Goal: Task Accomplishment & Management: Manage account settings

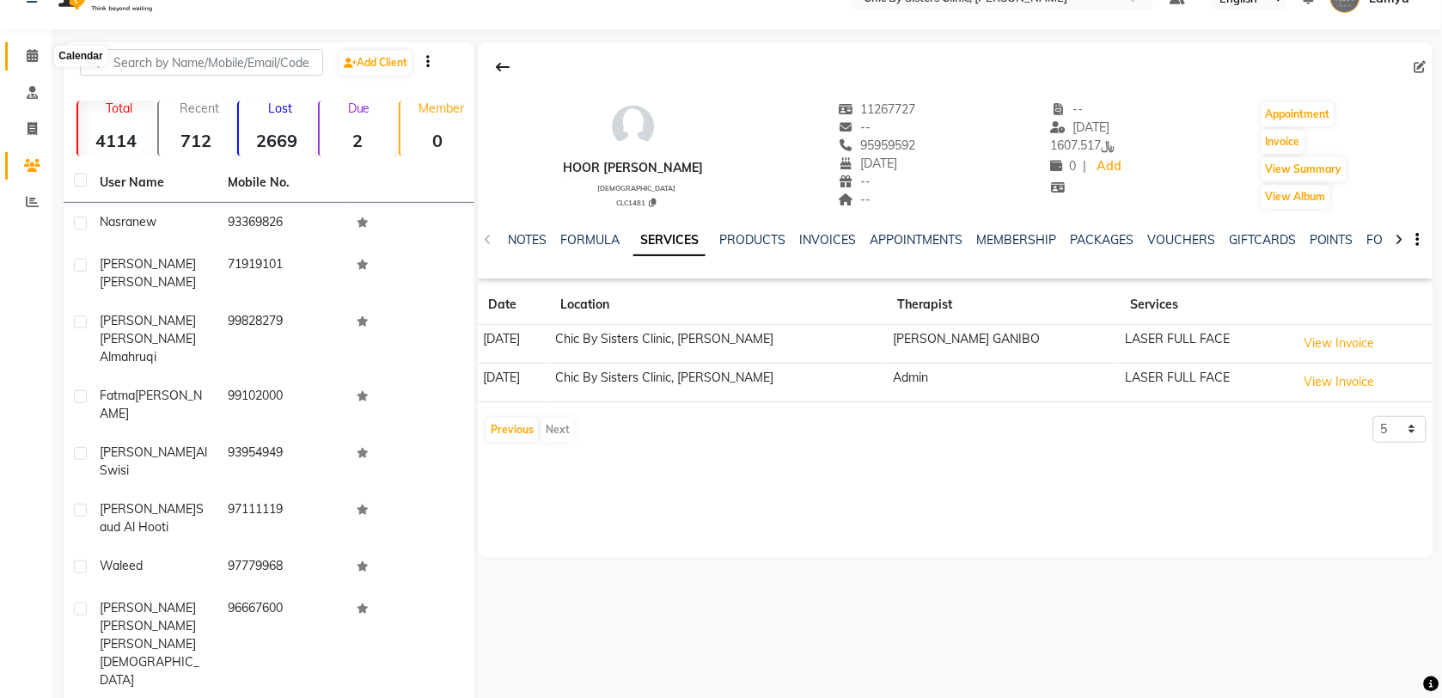
click at [33, 62] on span at bounding box center [32, 56] width 30 height 20
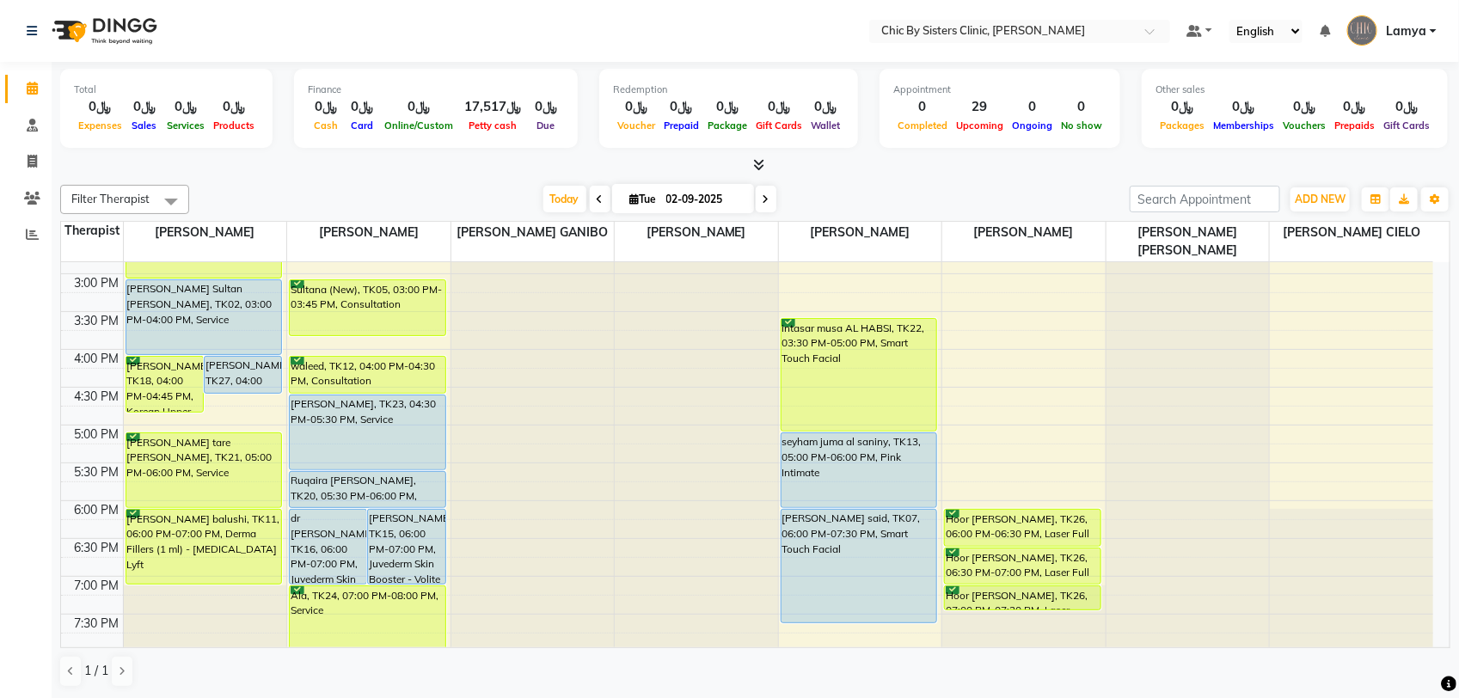
scroll to position [645, 0]
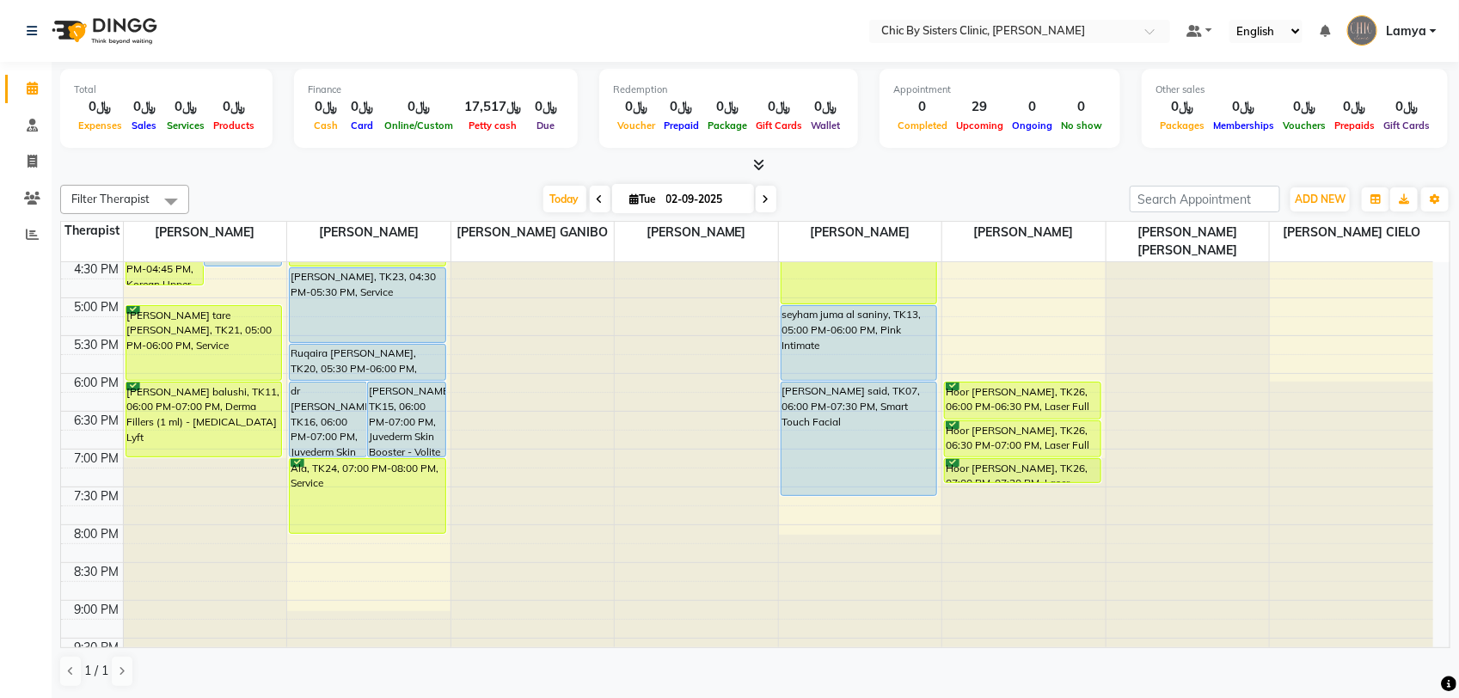
click at [763, 202] on icon at bounding box center [765, 199] width 7 height 10
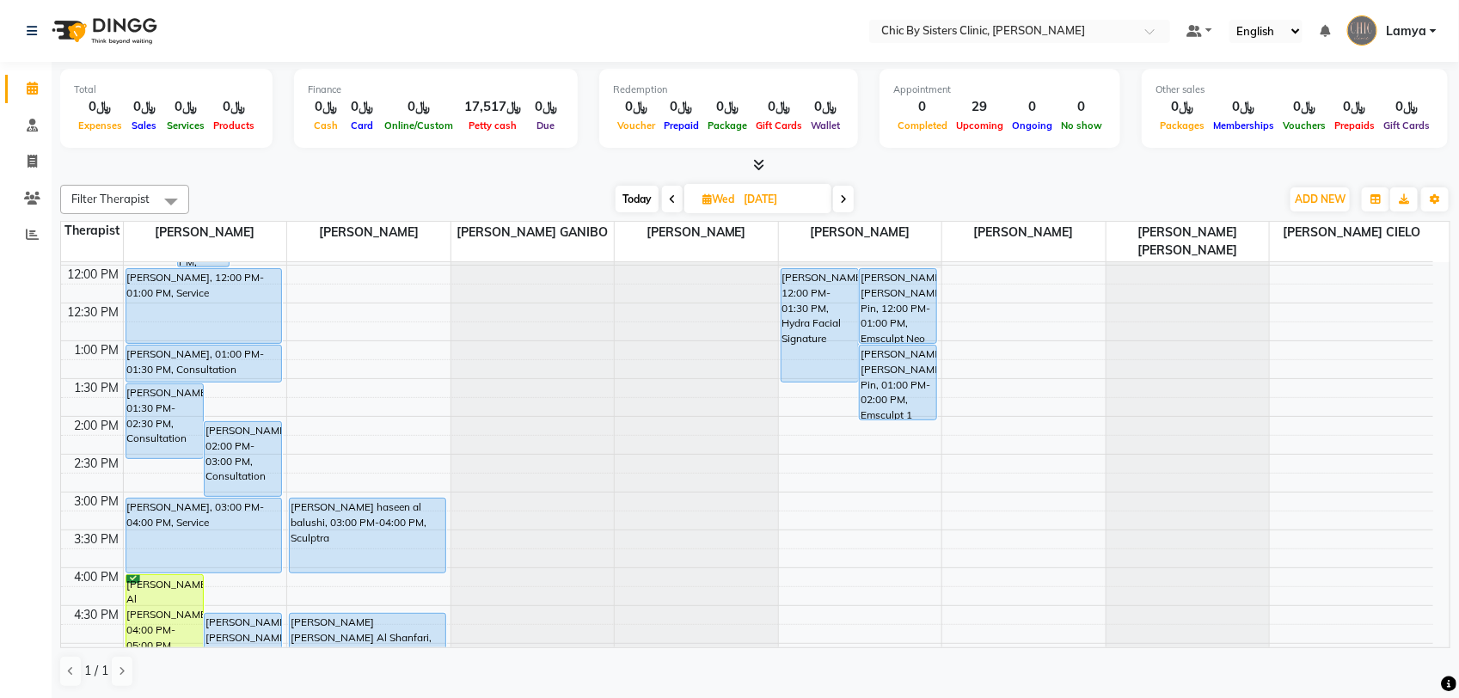
scroll to position [322, 0]
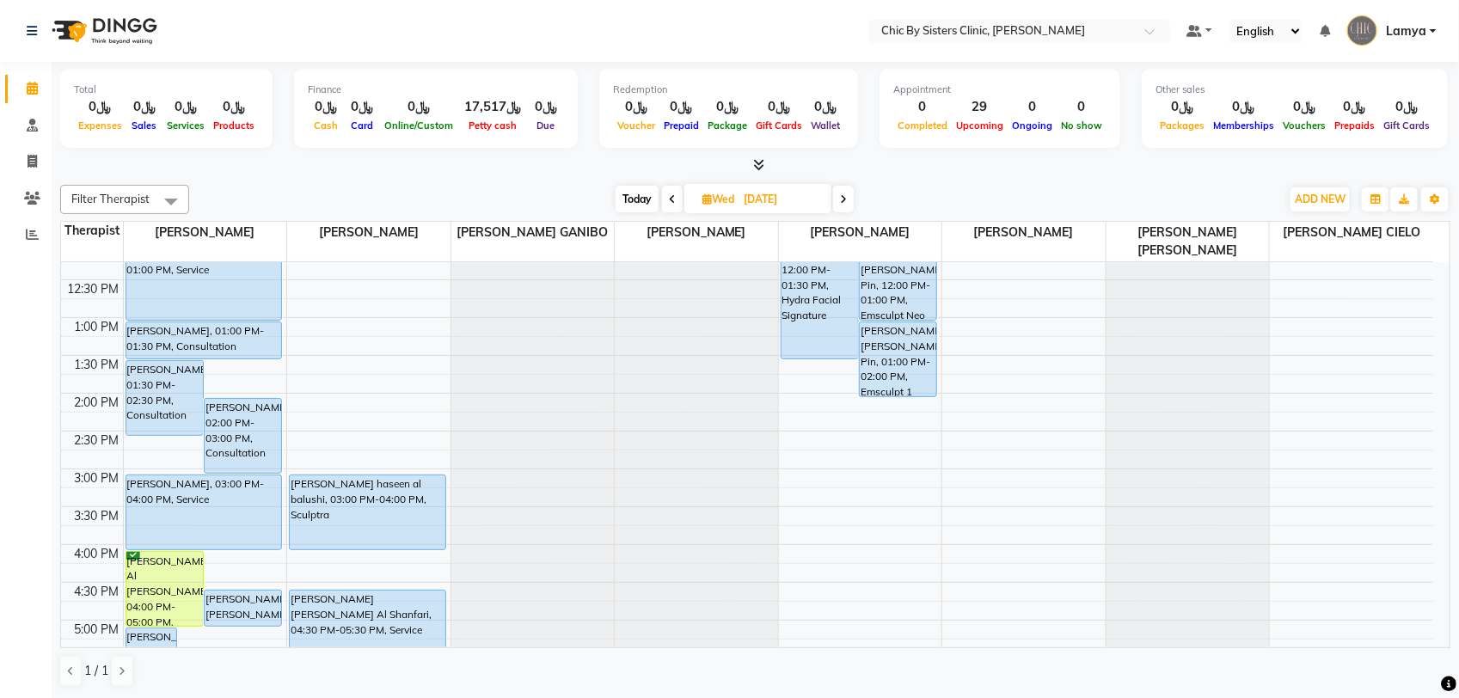
click at [844, 199] on icon at bounding box center [843, 199] width 7 height 10
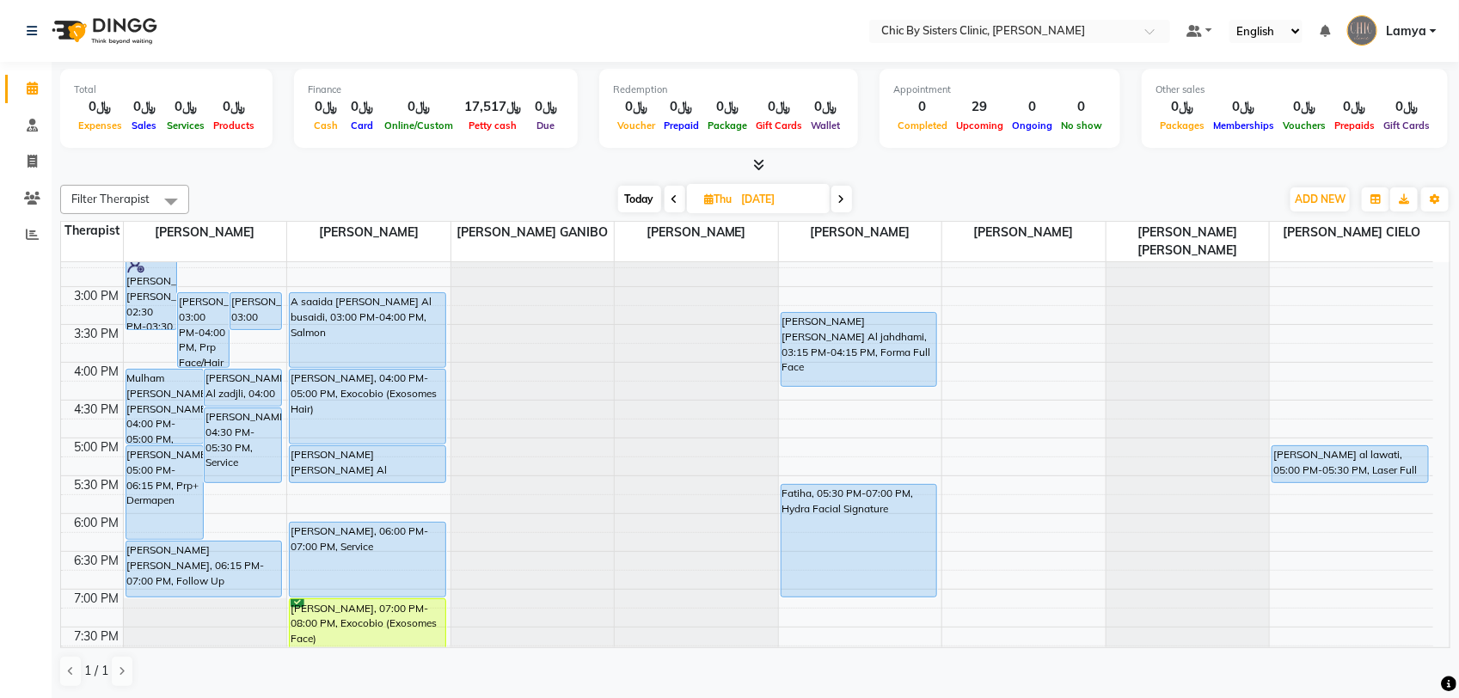
scroll to position [552, 0]
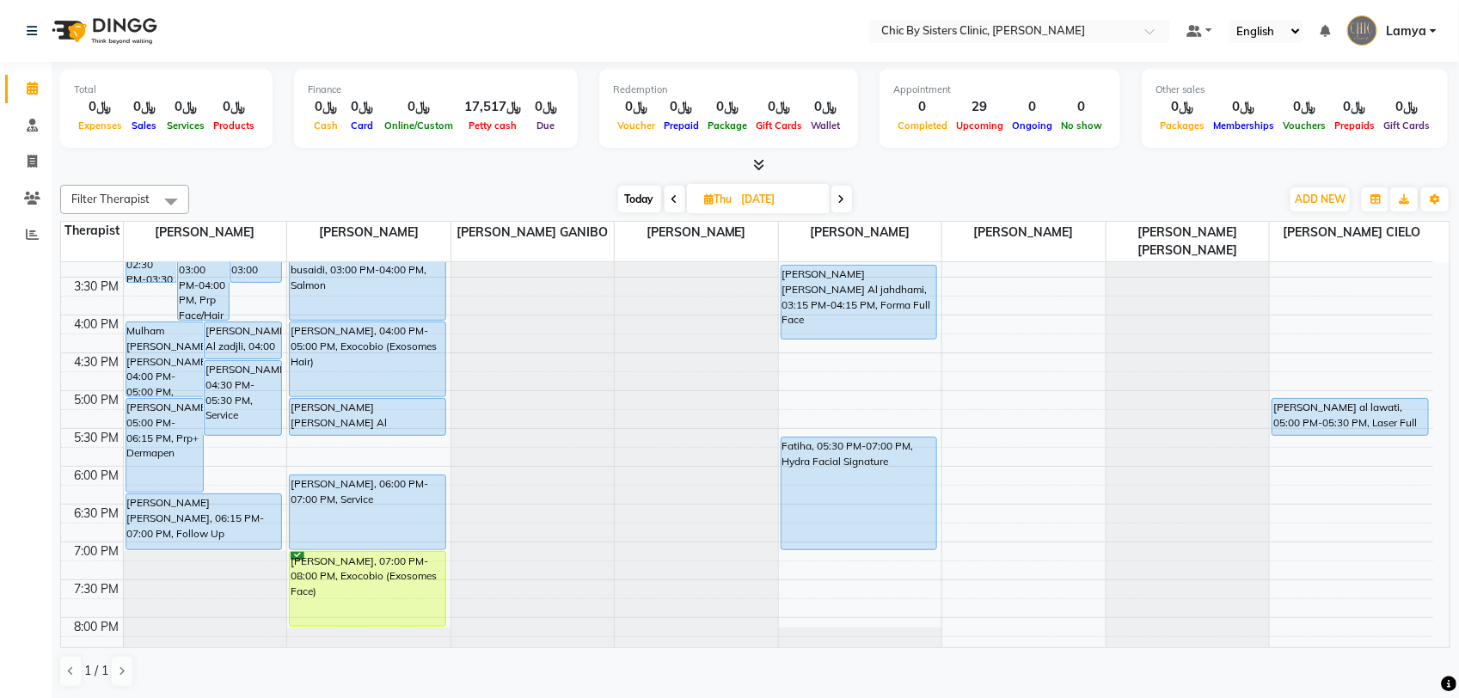
click at [642, 206] on span "Today" at bounding box center [639, 199] width 43 height 27
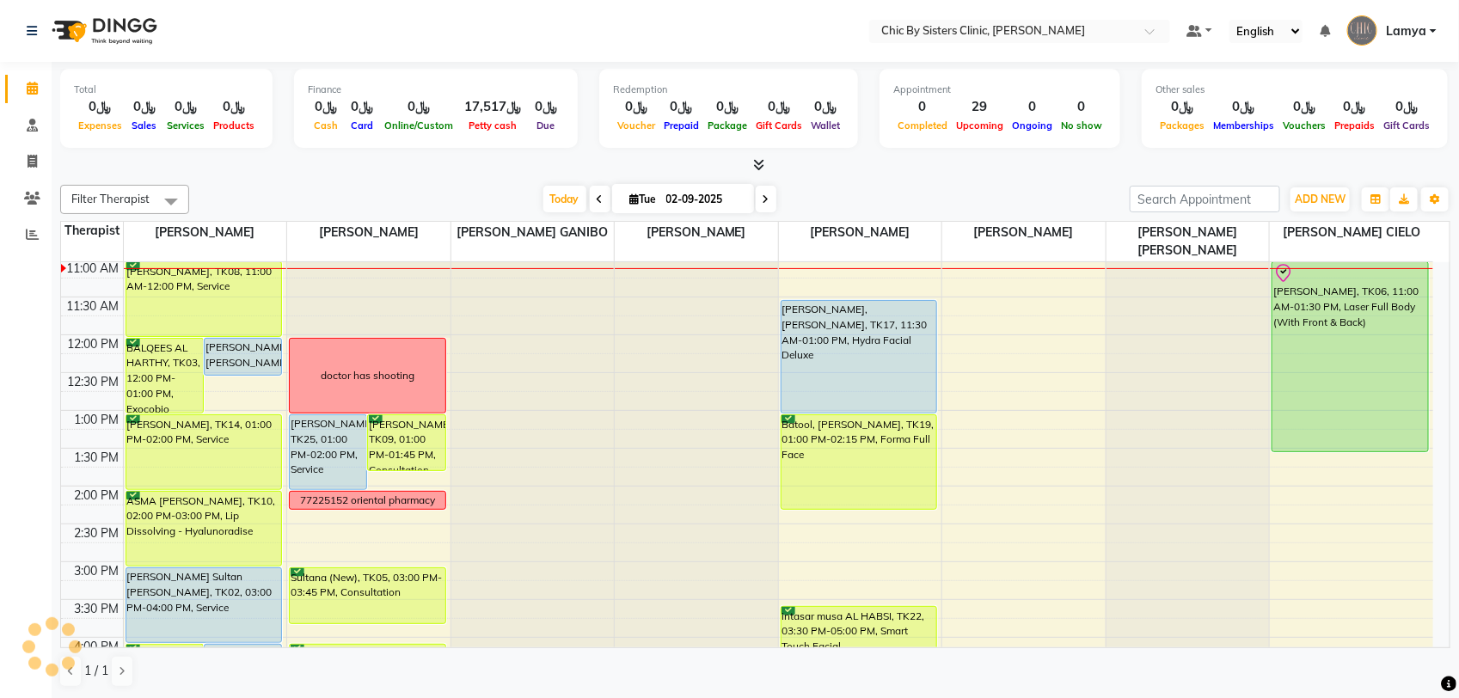
scroll to position [122, 0]
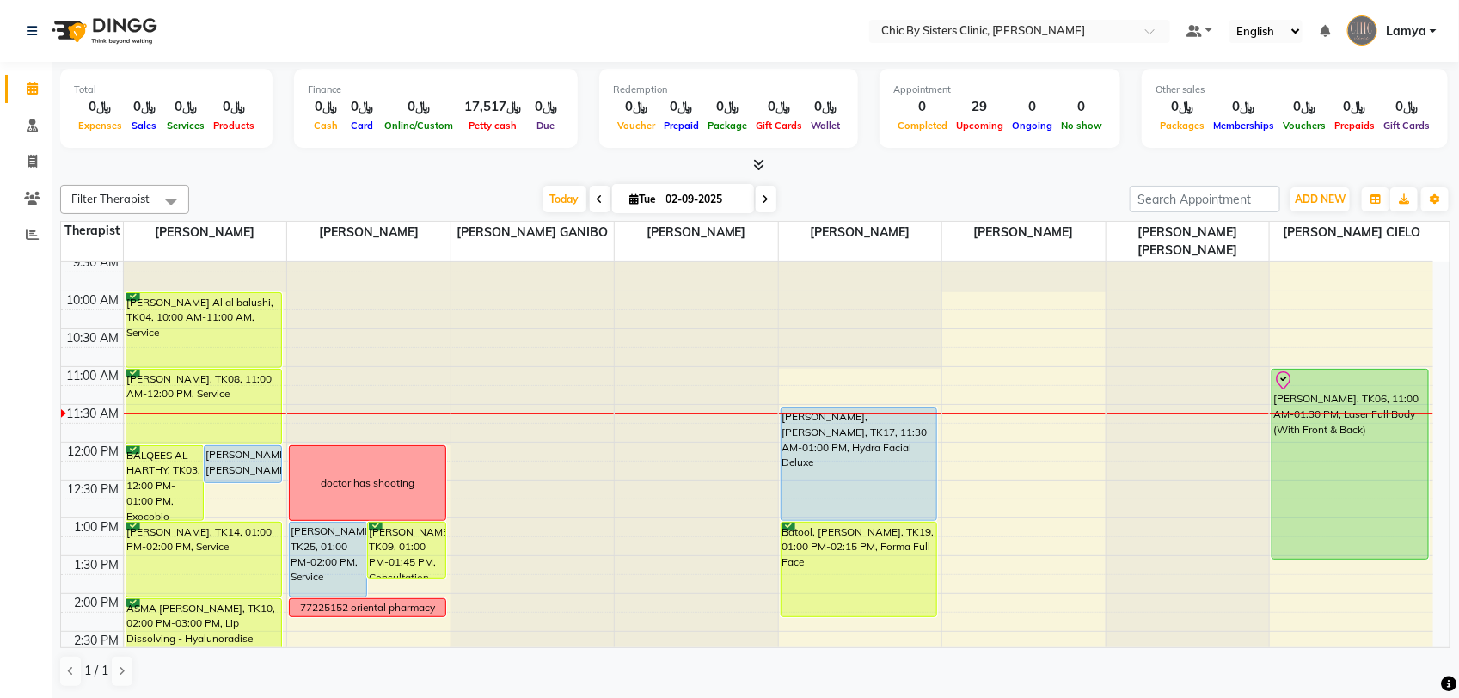
click at [762, 198] on icon at bounding box center [765, 199] width 7 height 10
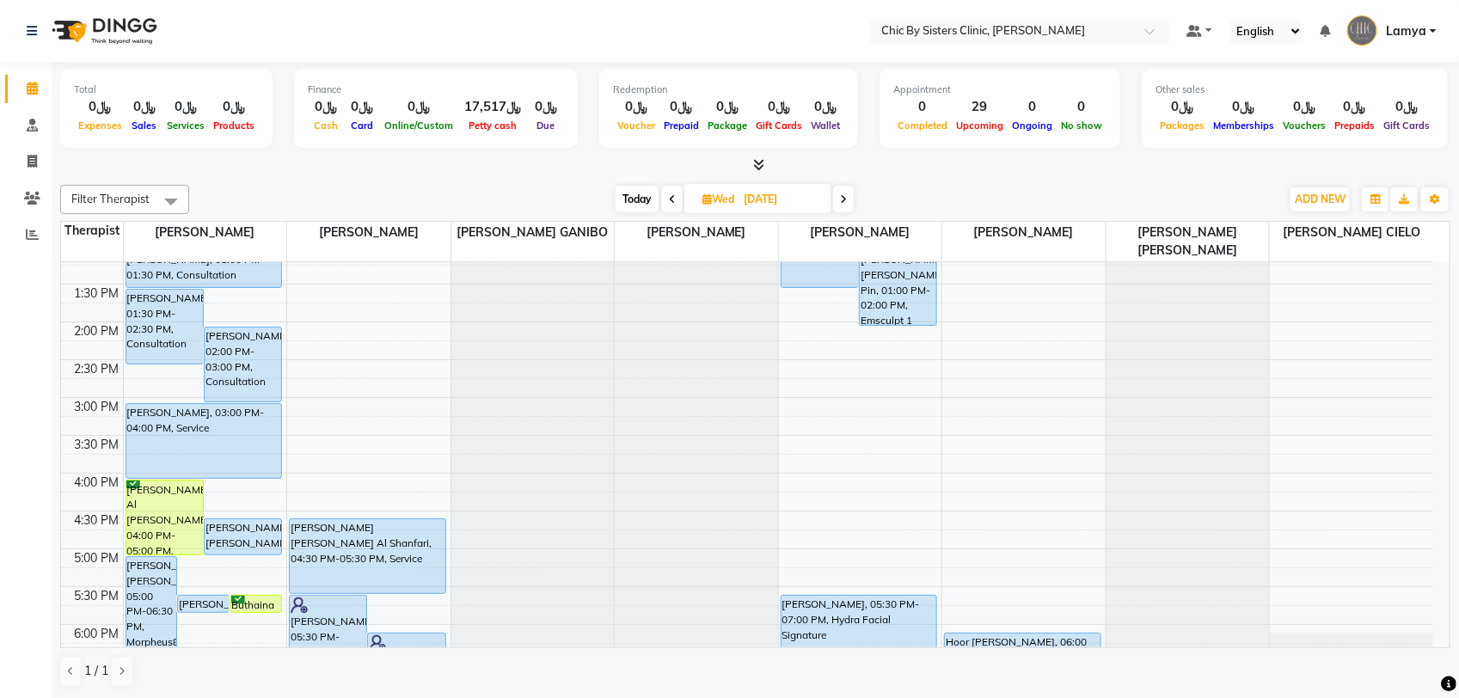
scroll to position [552, 0]
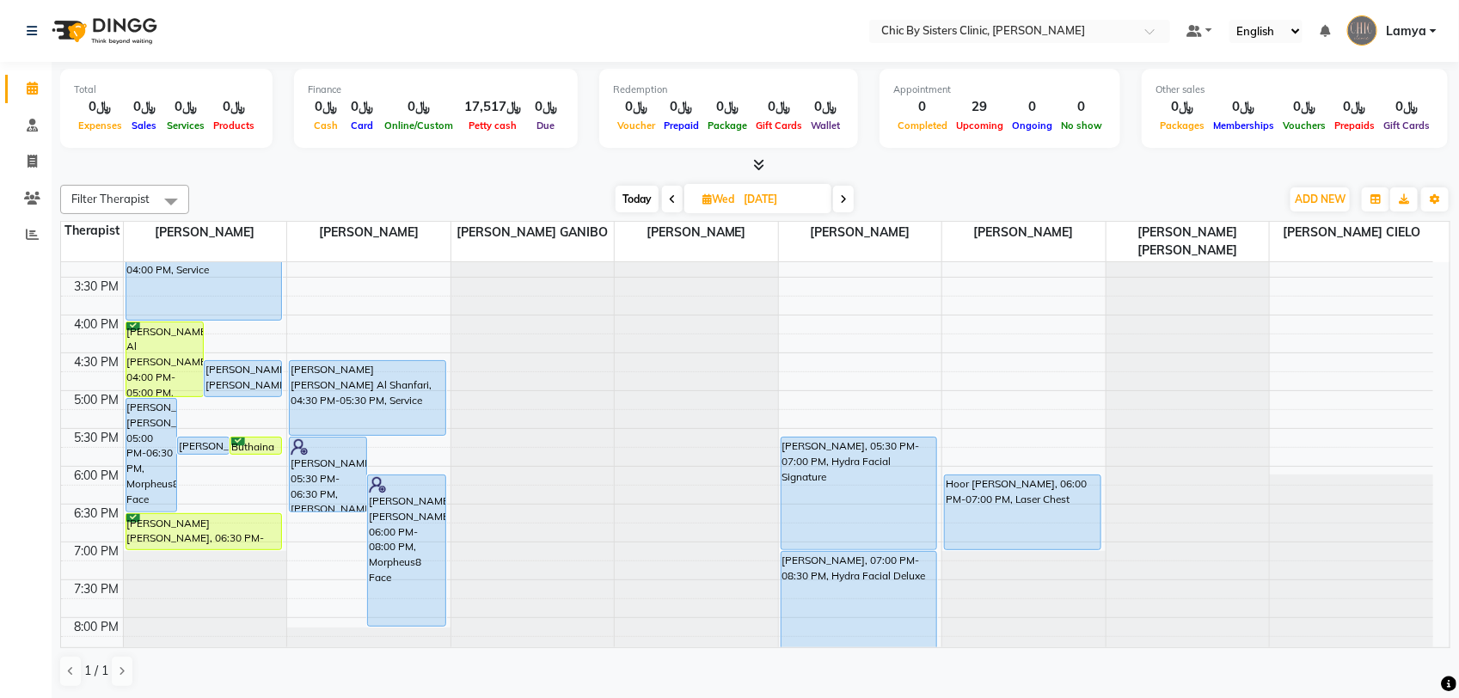
click at [847, 198] on icon at bounding box center [843, 199] width 7 height 10
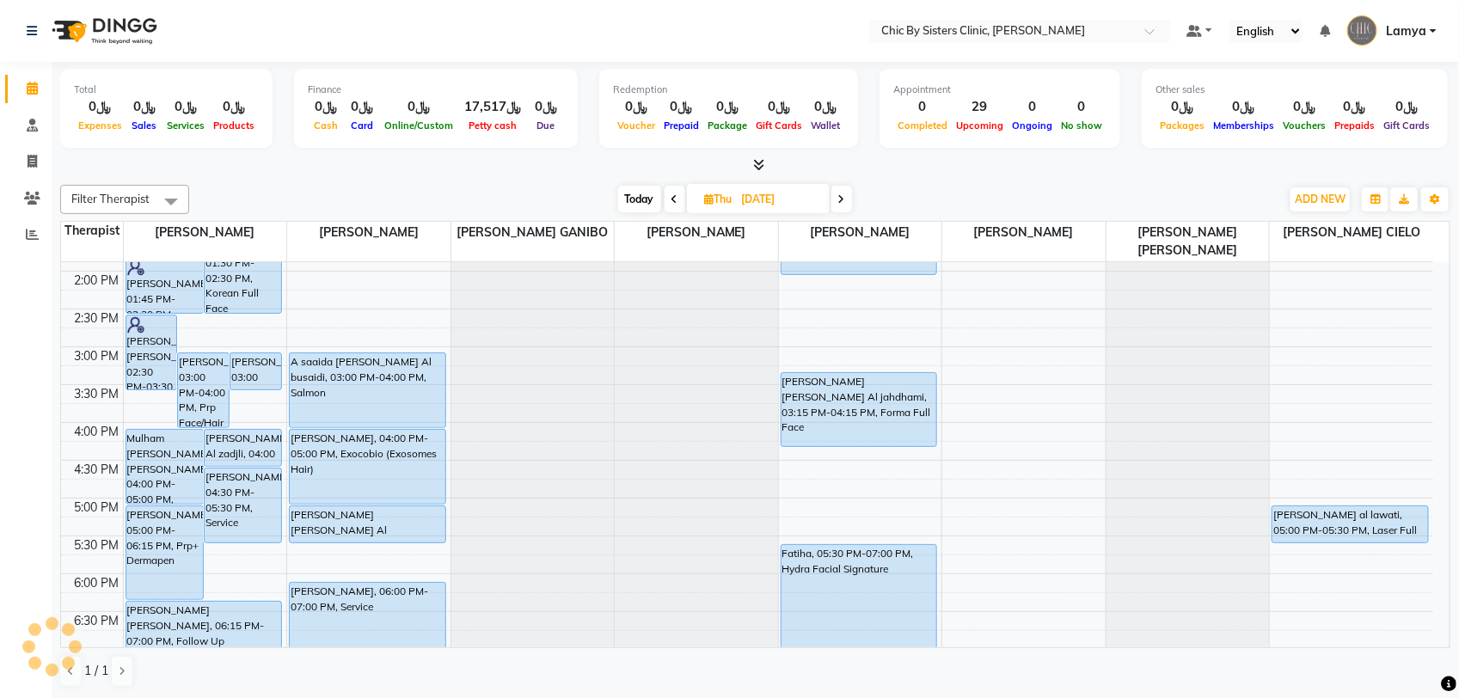
scroll to position [15, 0]
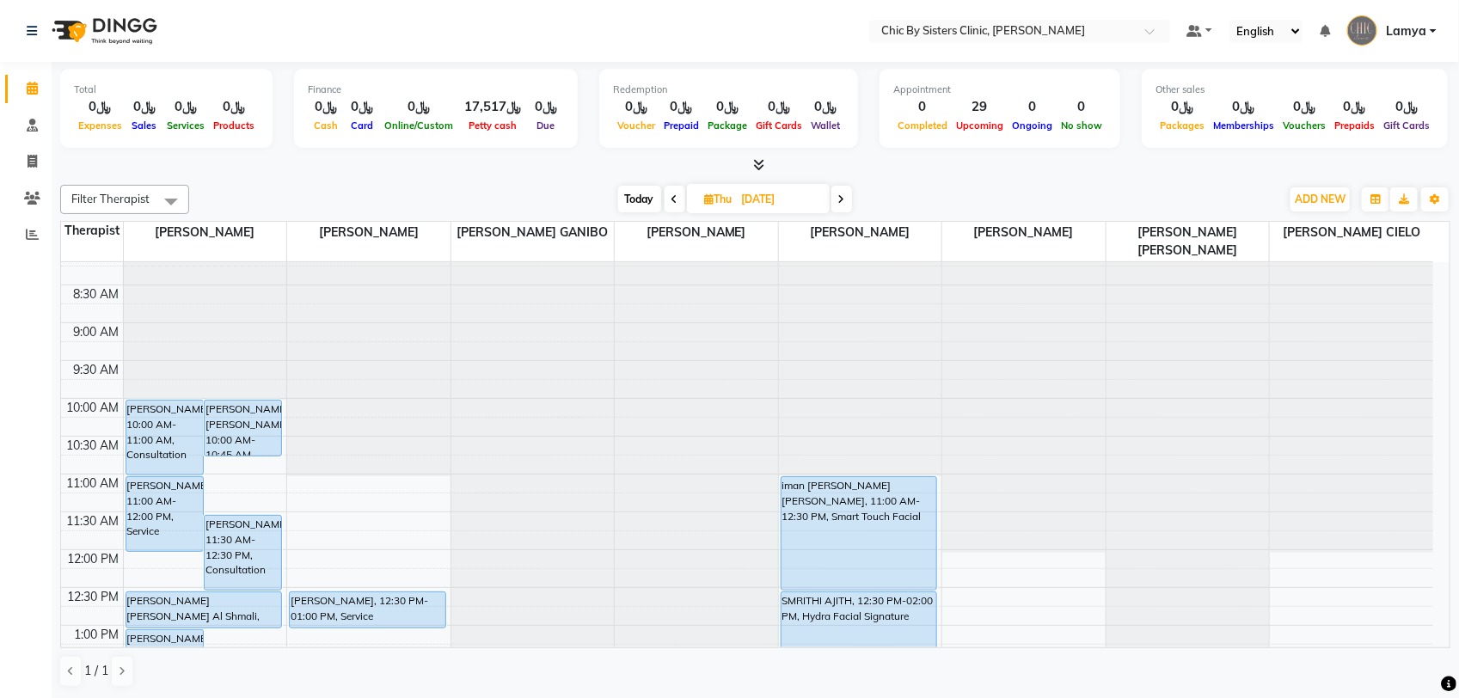
click at [671, 203] on icon at bounding box center [674, 199] width 7 height 10
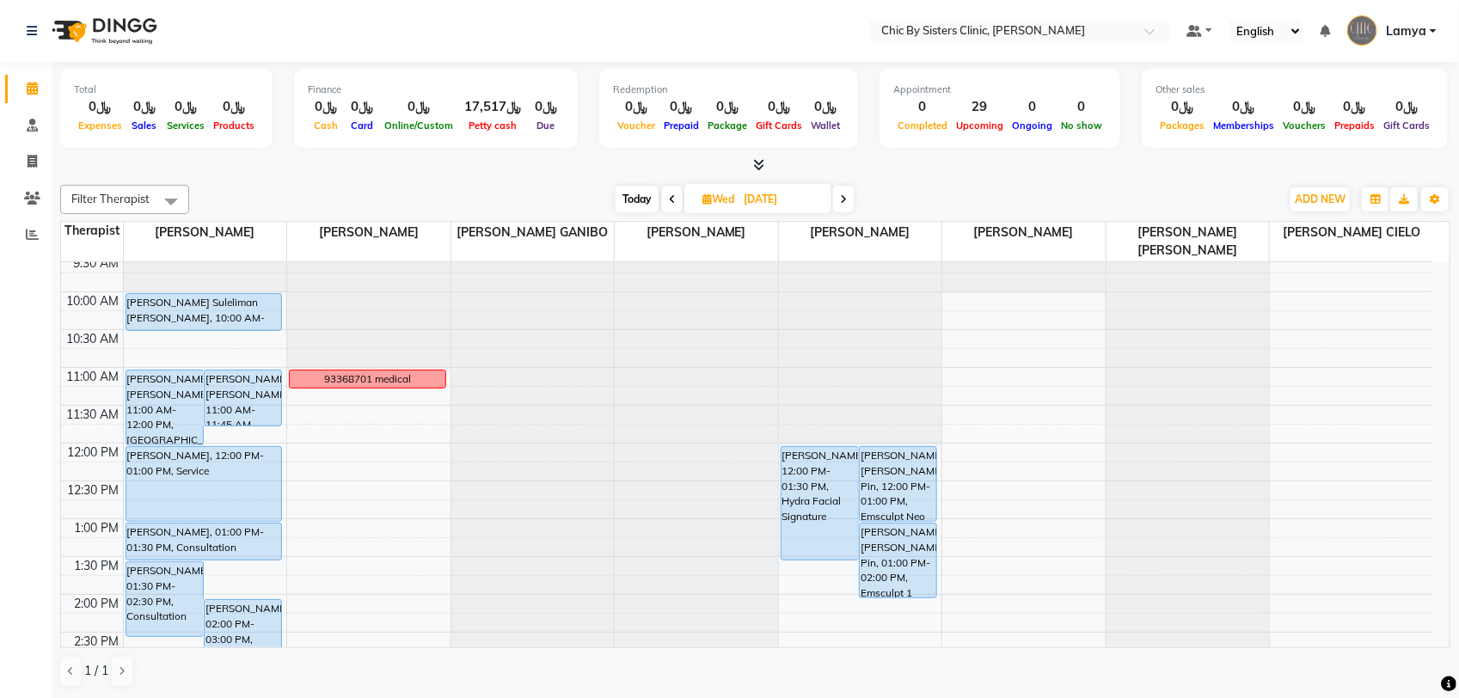
scroll to position [0, 0]
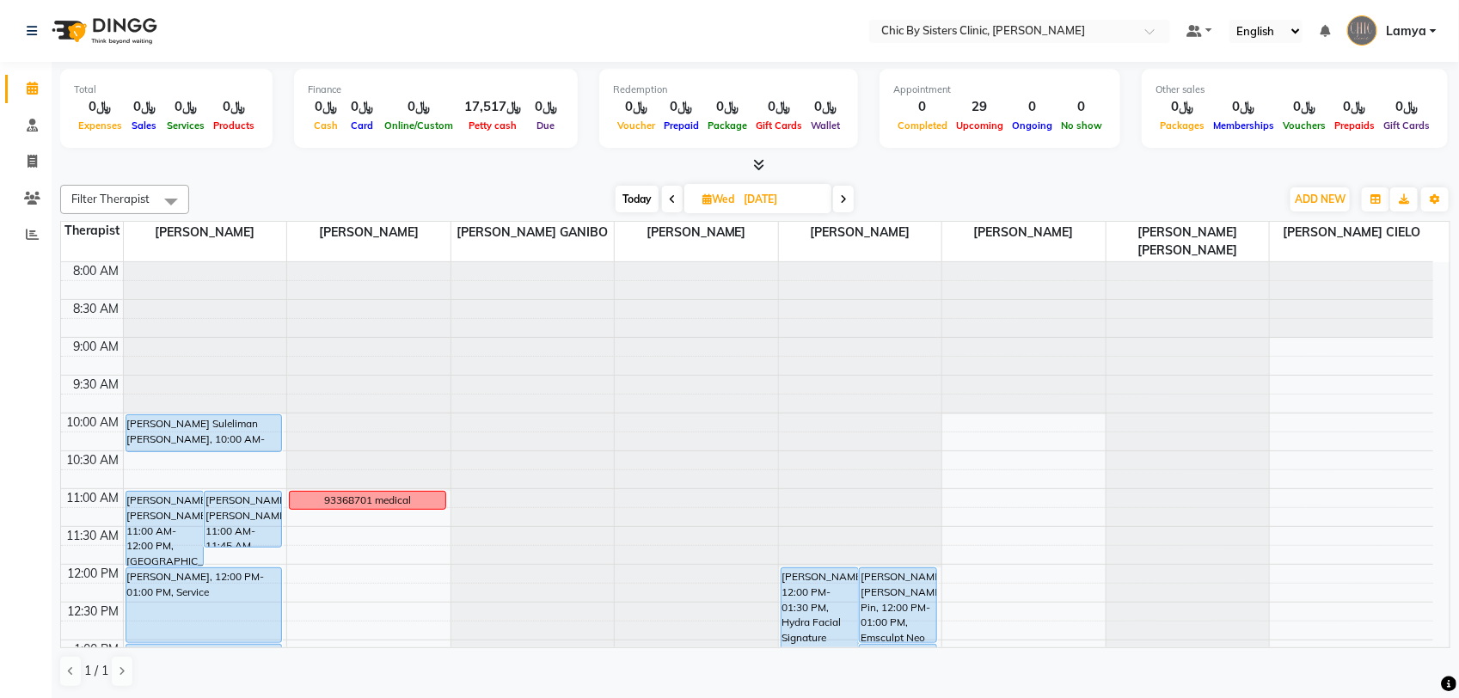
click at [628, 203] on span "Today" at bounding box center [636, 199] width 43 height 27
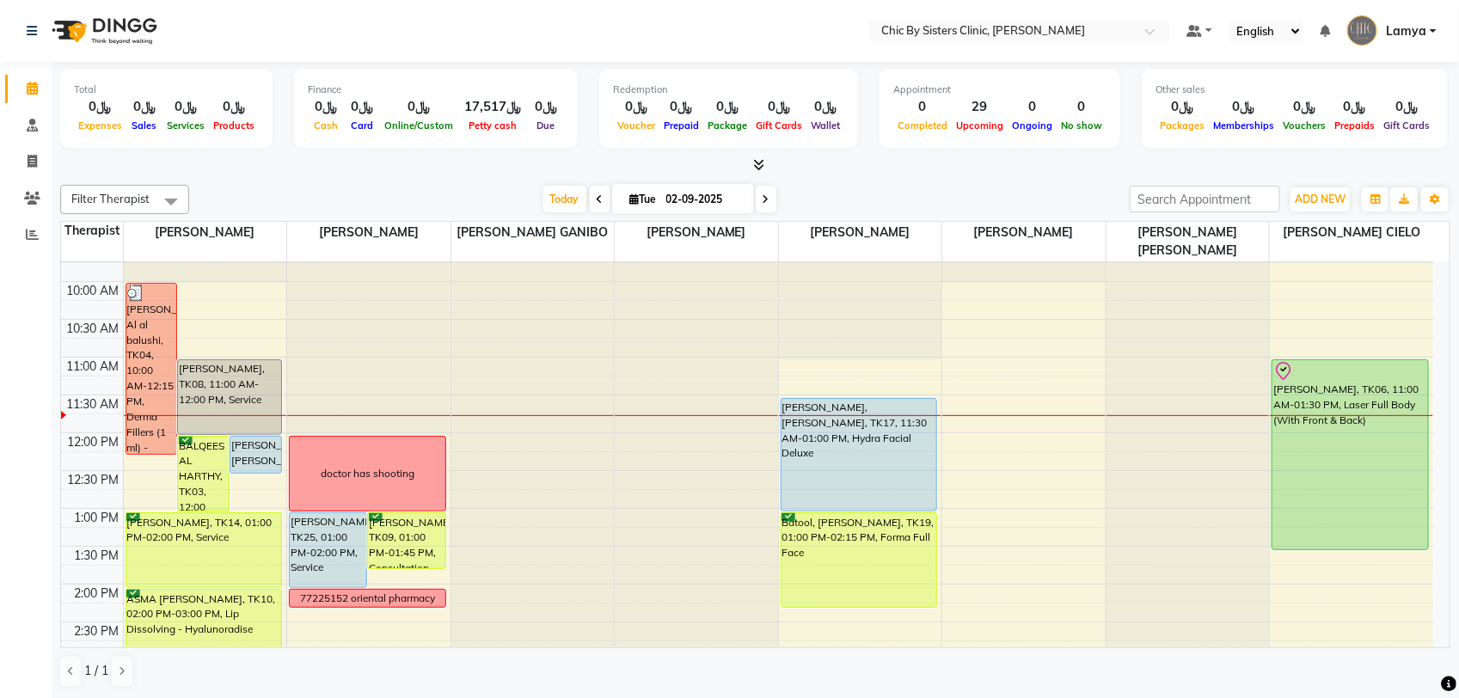
scroll to position [337, 0]
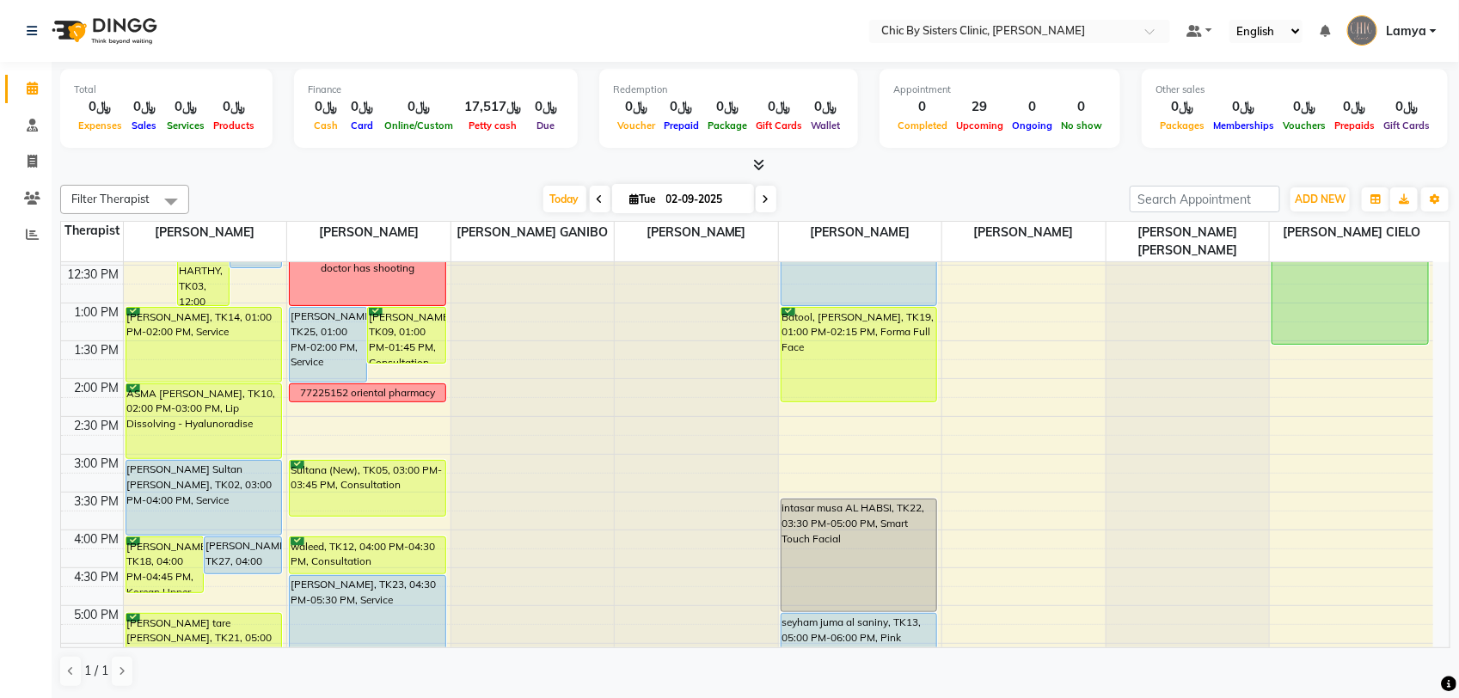
click at [761, 207] on span at bounding box center [766, 199] width 21 height 27
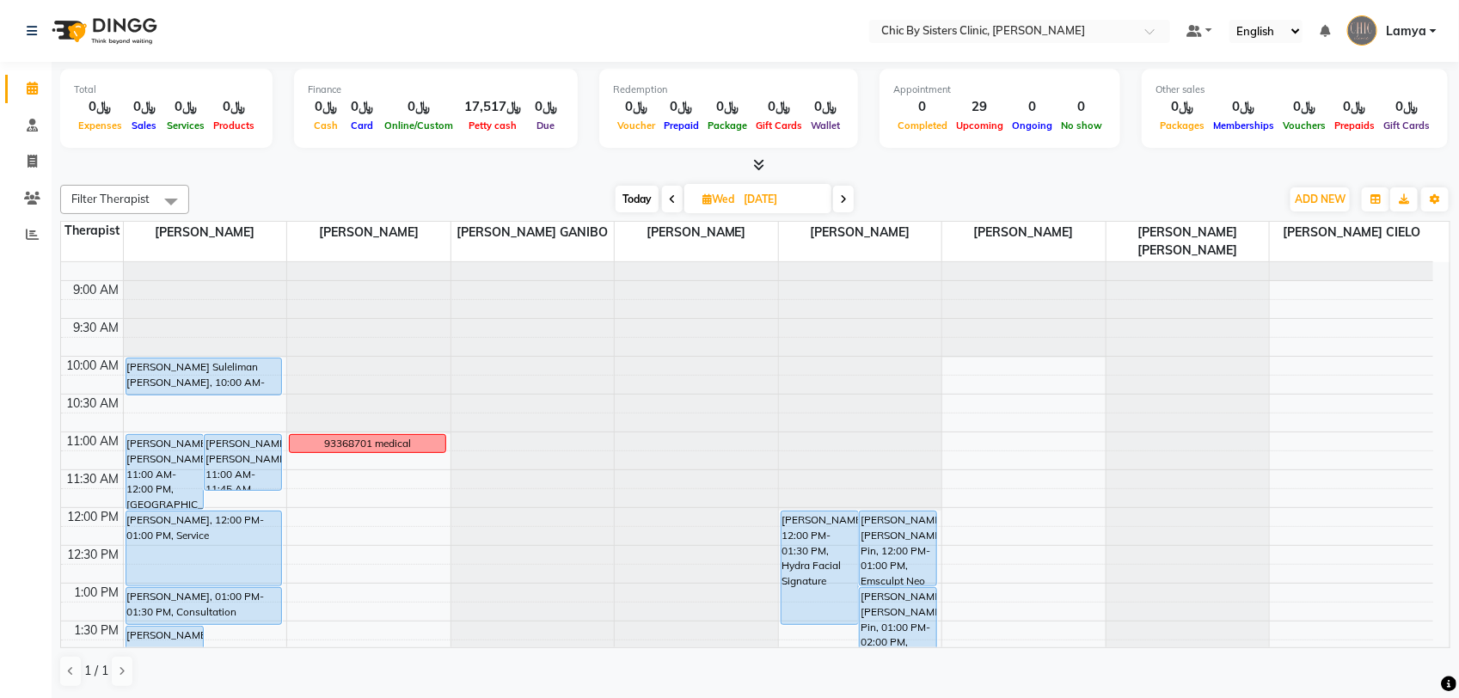
scroll to position [322, 0]
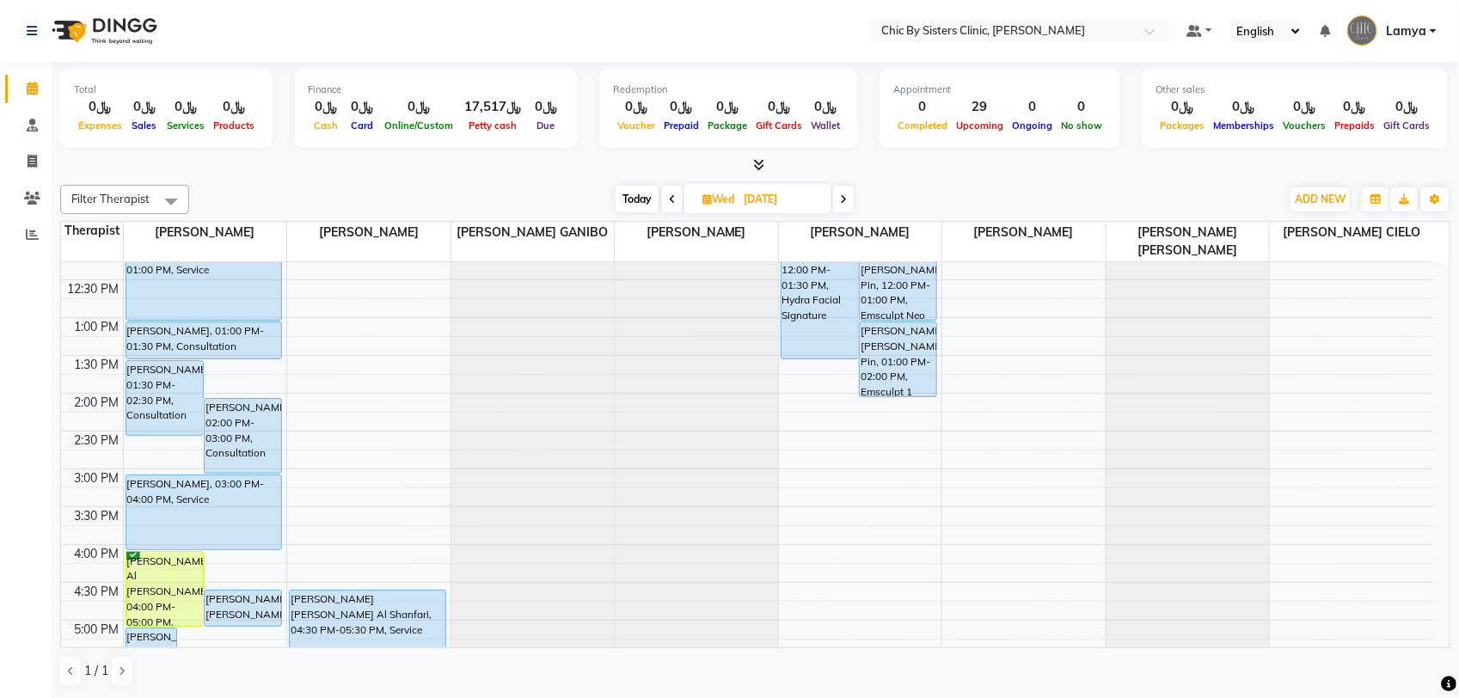
click at [843, 204] on icon at bounding box center [843, 199] width 7 height 10
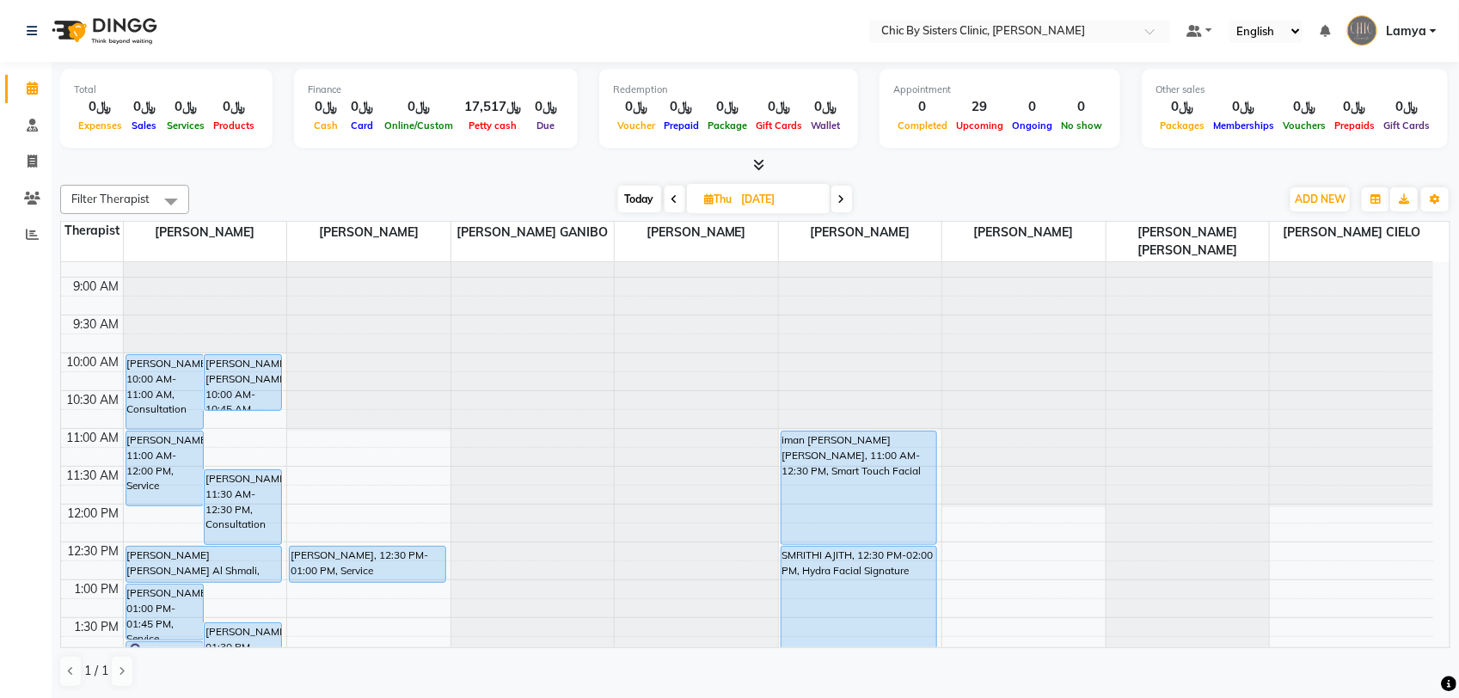
scroll to position [0, 0]
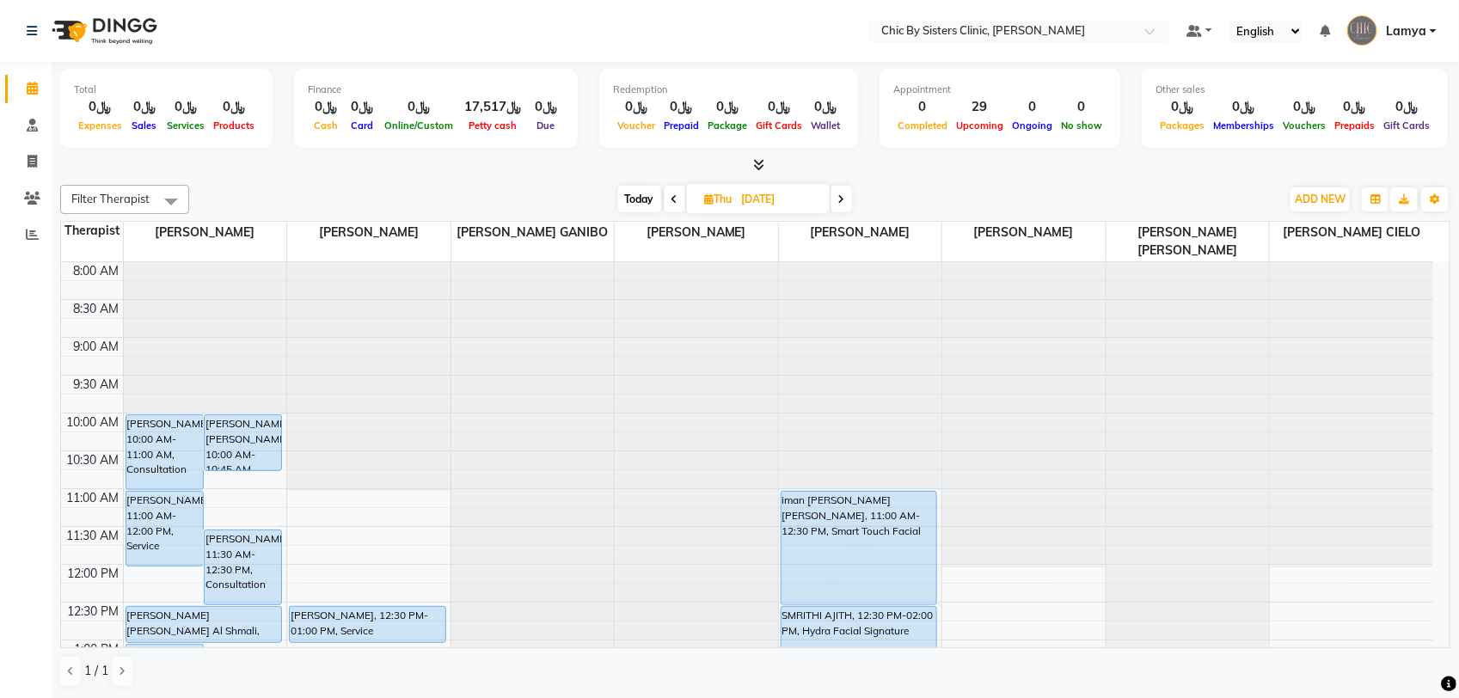
click at [625, 202] on span "Today" at bounding box center [639, 199] width 43 height 27
type input "02-09-2025"
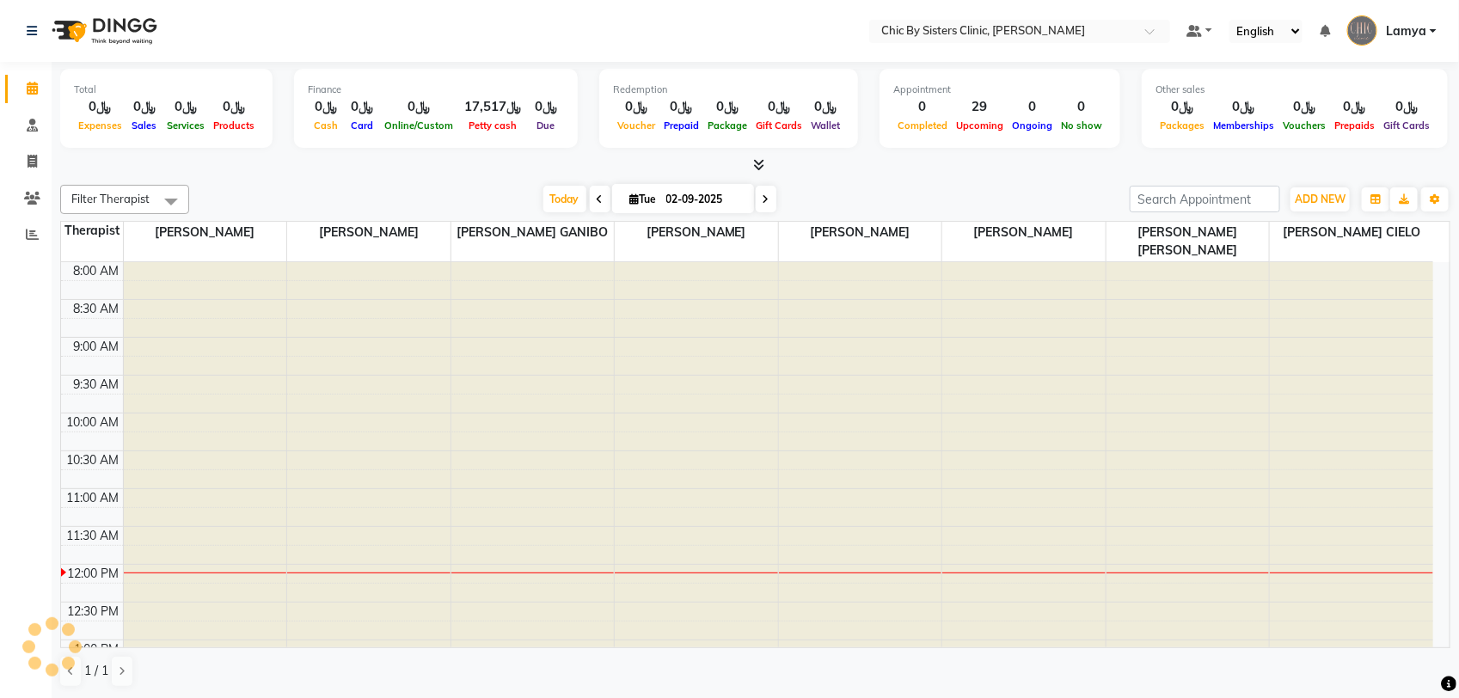
scroll to position [307, 0]
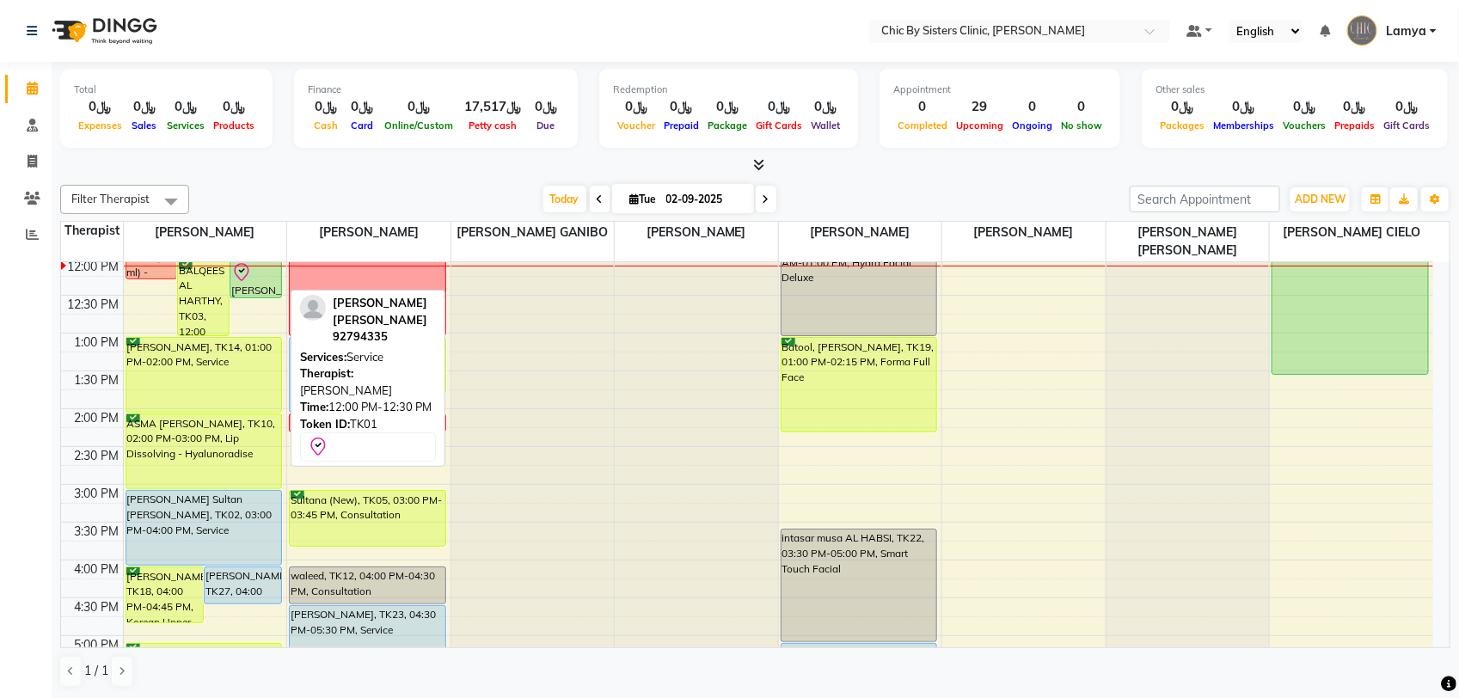
click at [266, 277] on div at bounding box center [255, 272] width 49 height 21
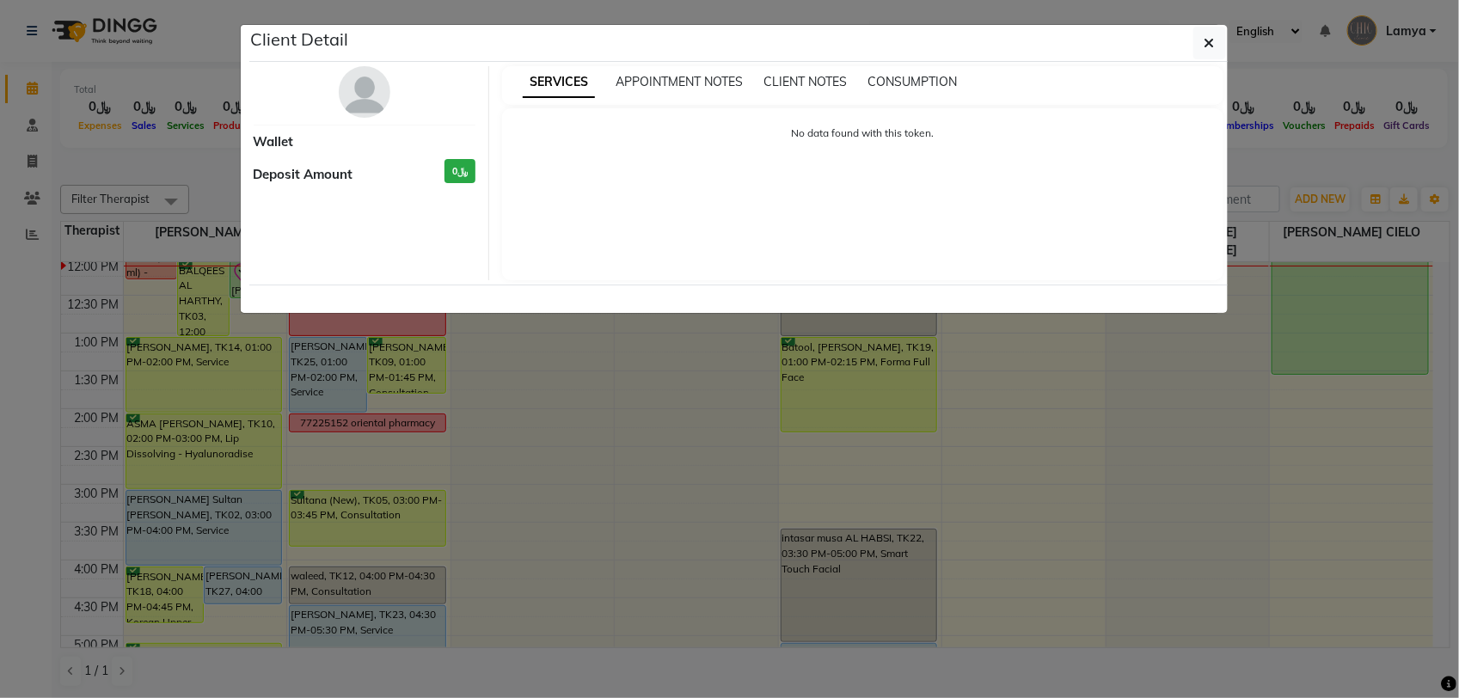
select select "8"
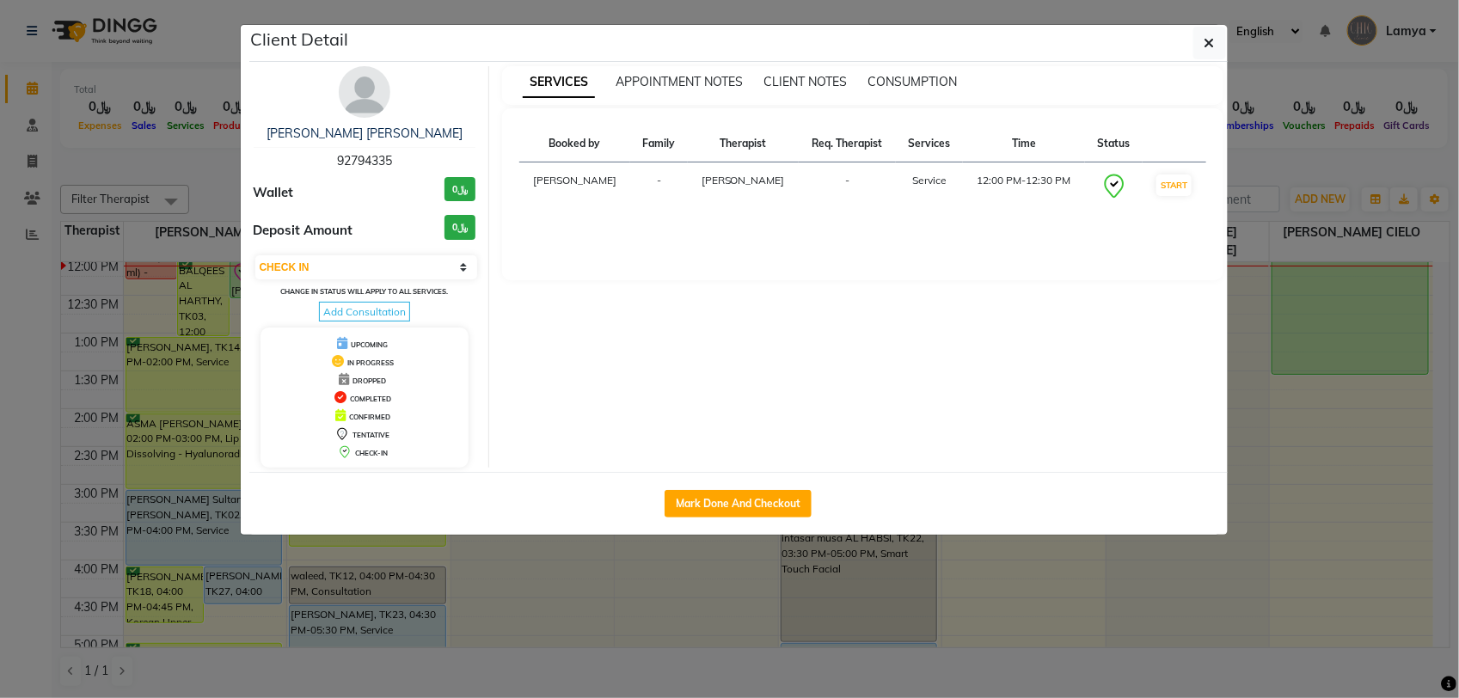
click at [363, 89] on img at bounding box center [365, 92] width 52 height 52
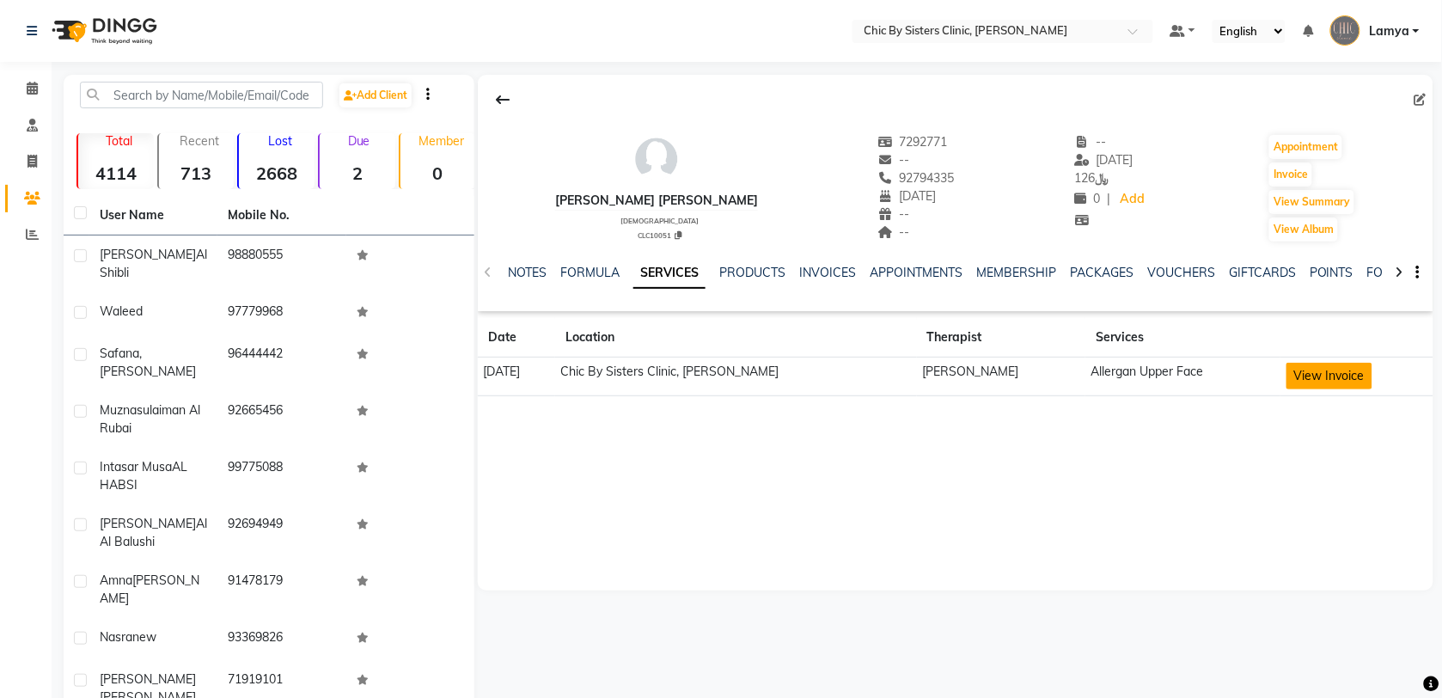
click at [1312, 376] on button "View Invoice" at bounding box center [1330, 376] width 86 height 27
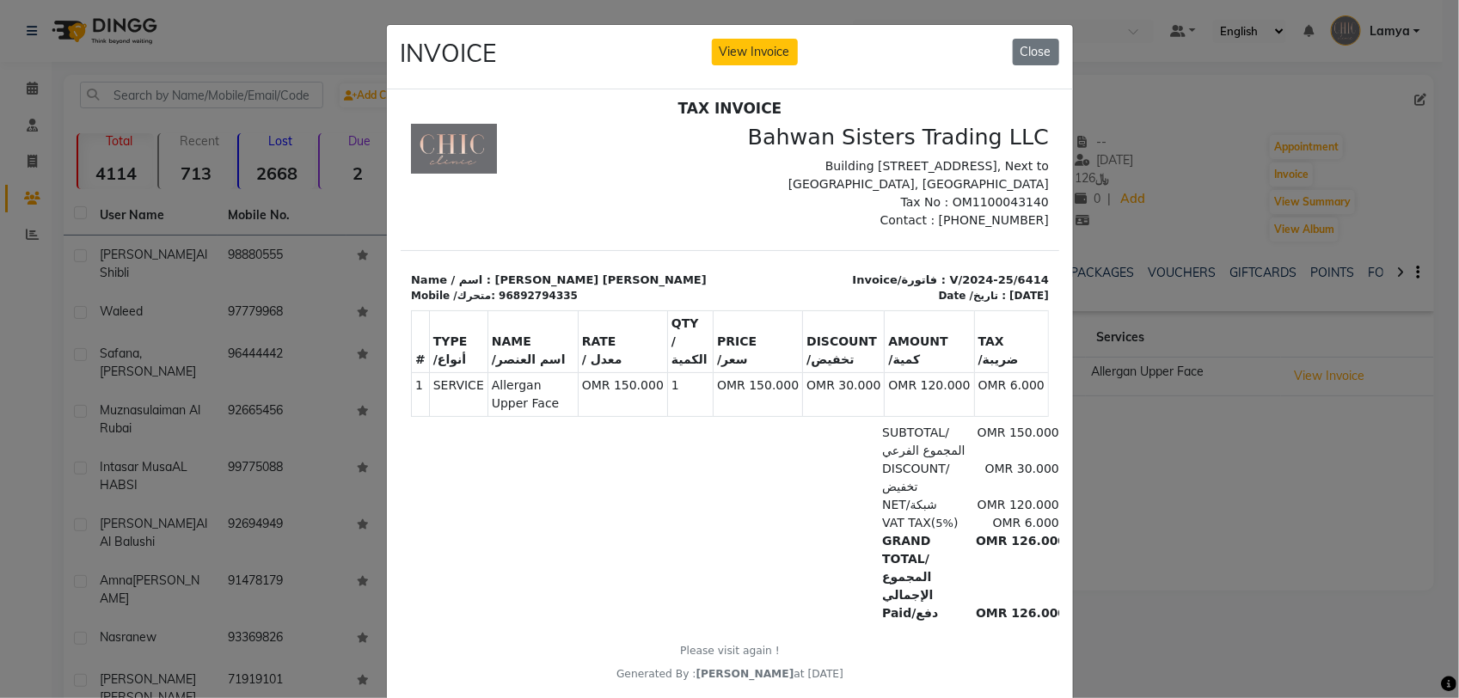
scroll to position [14, 0]
click at [1014, 53] on button "Close" at bounding box center [1036, 52] width 46 height 27
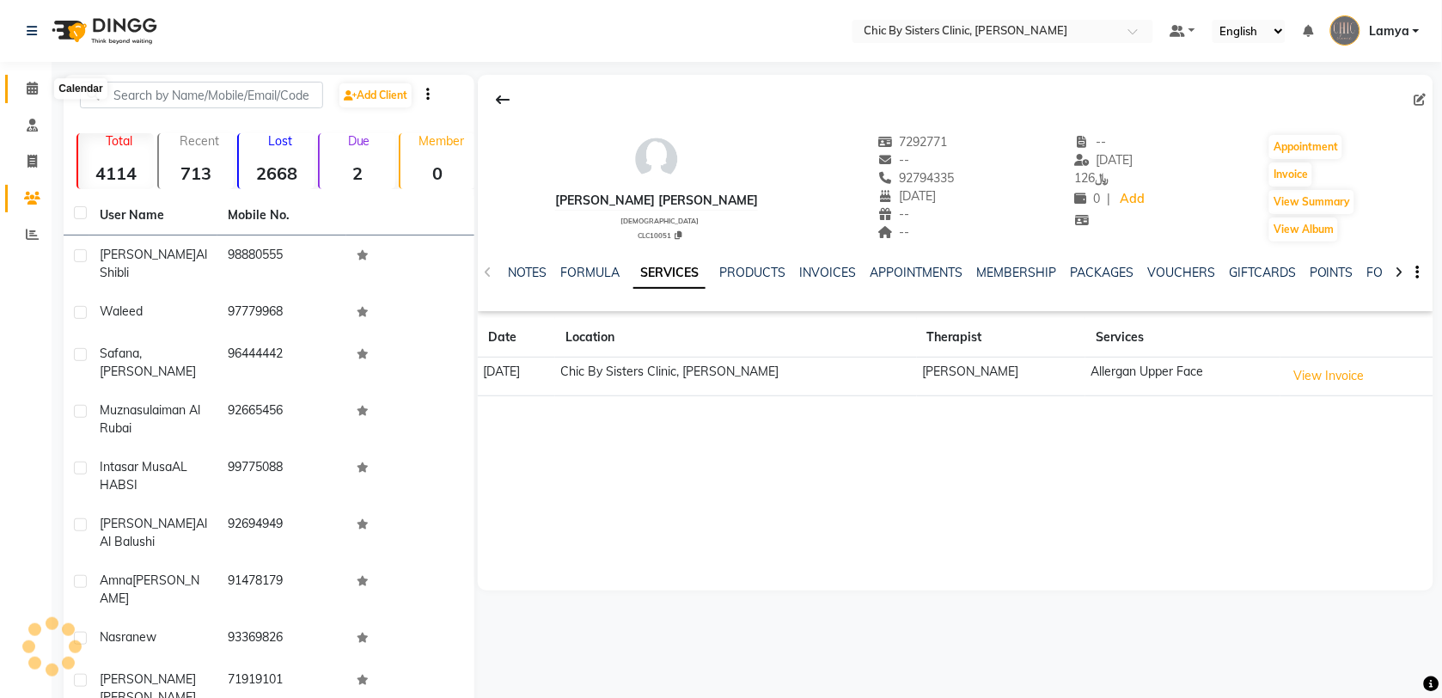
click at [17, 83] on span at bounding box center [32, 89] width 30 height 20
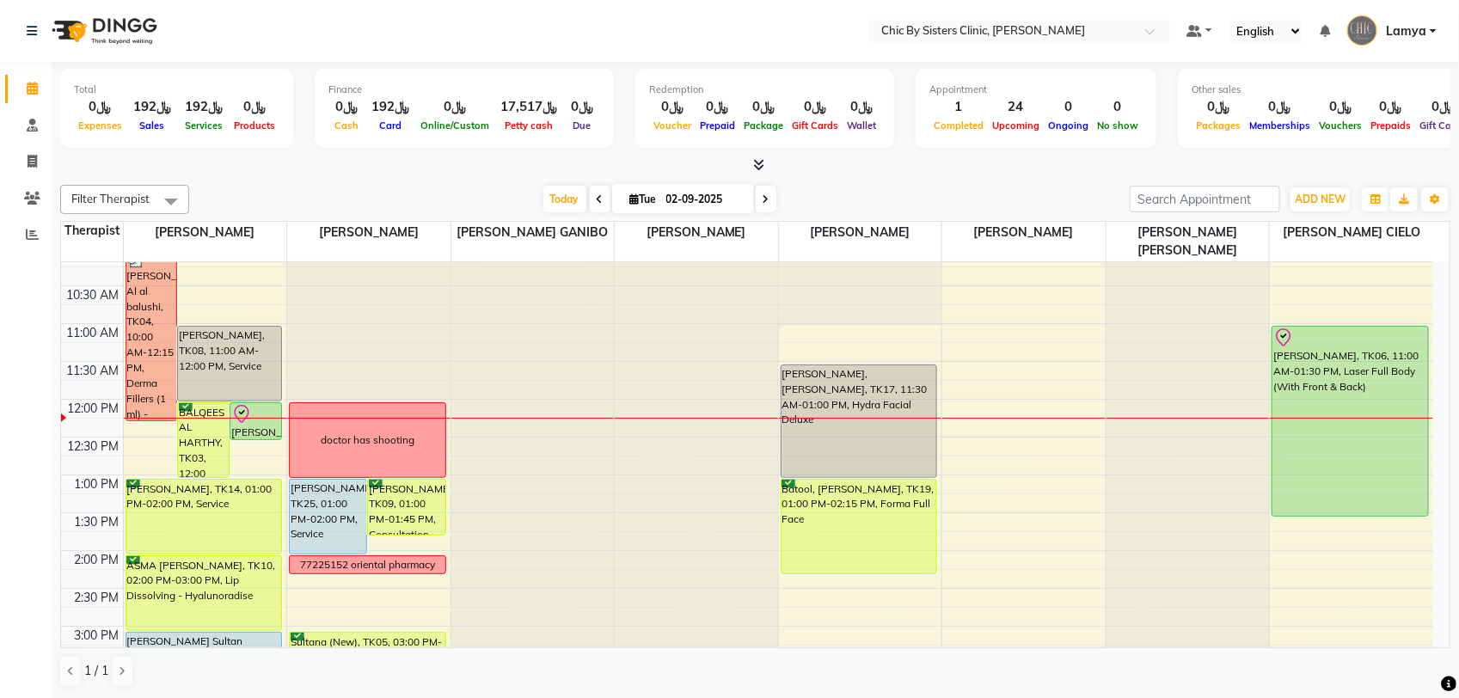
scroll to position [212, 0]
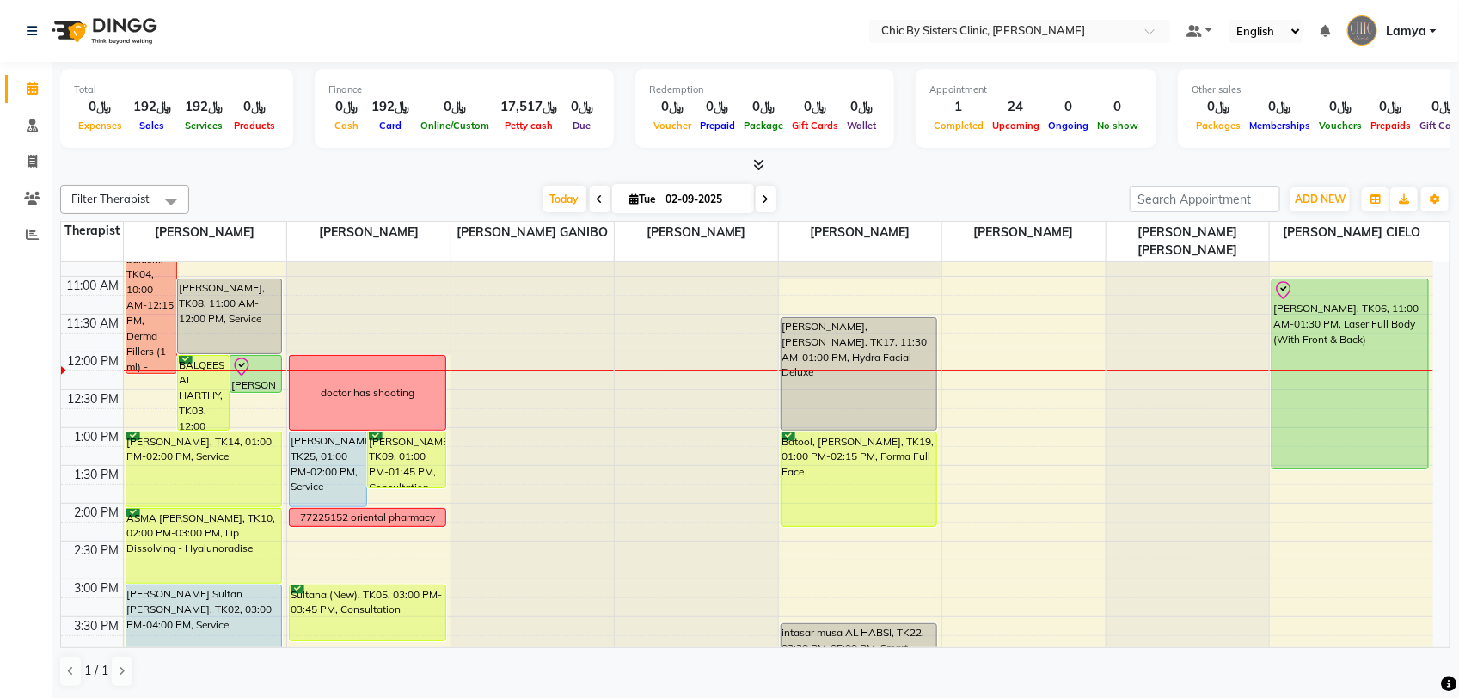
click at [1425, 24] on span "Lamya" at bounding box center [1406, 31] width 40 height 18
click at [1398, 122] on link "Sign out" at bounding box center [1348, 123] width 157 height 27
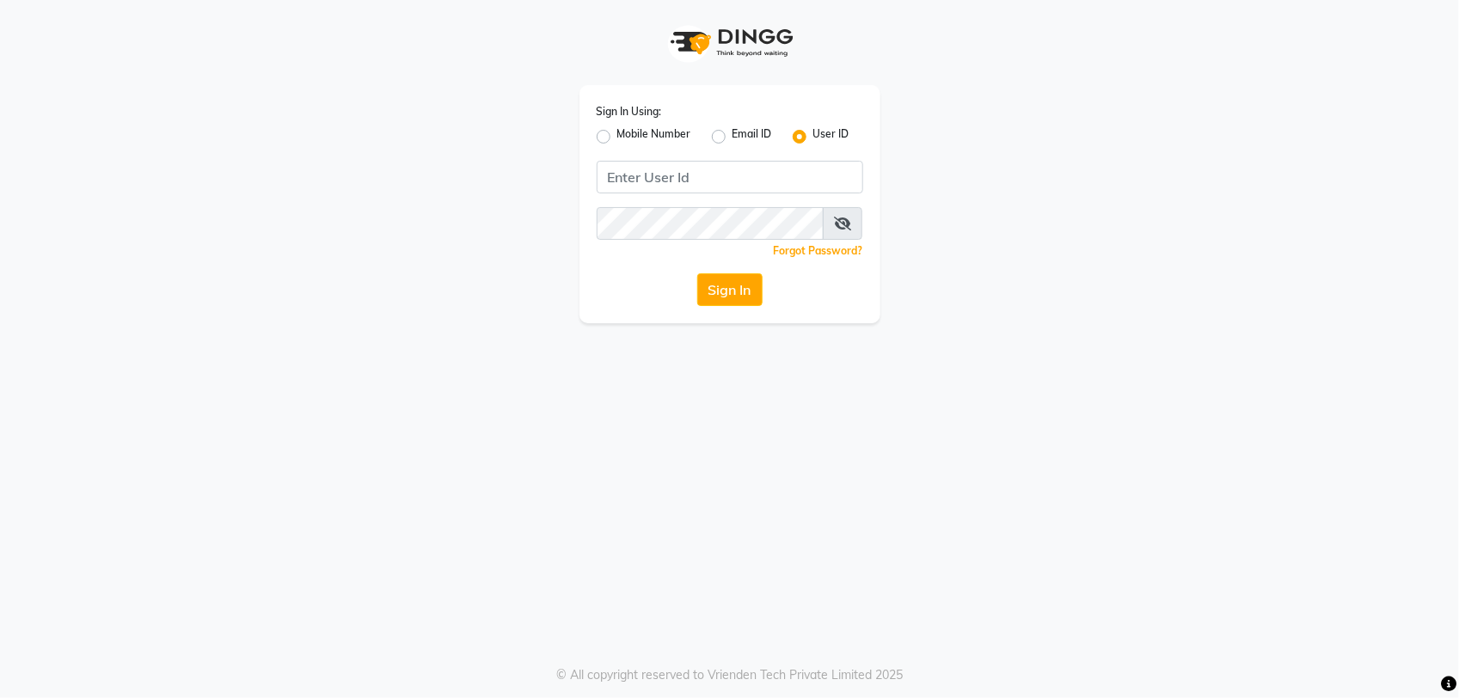
click at [617, 133] on label "Mobile Number" at bounding box center [654, 136] width 74 height 21
click at [617, 133] on input "Mobile Number" at bounding box center [622, 131] width 11 height 11
radio input "true"
radio input "false"
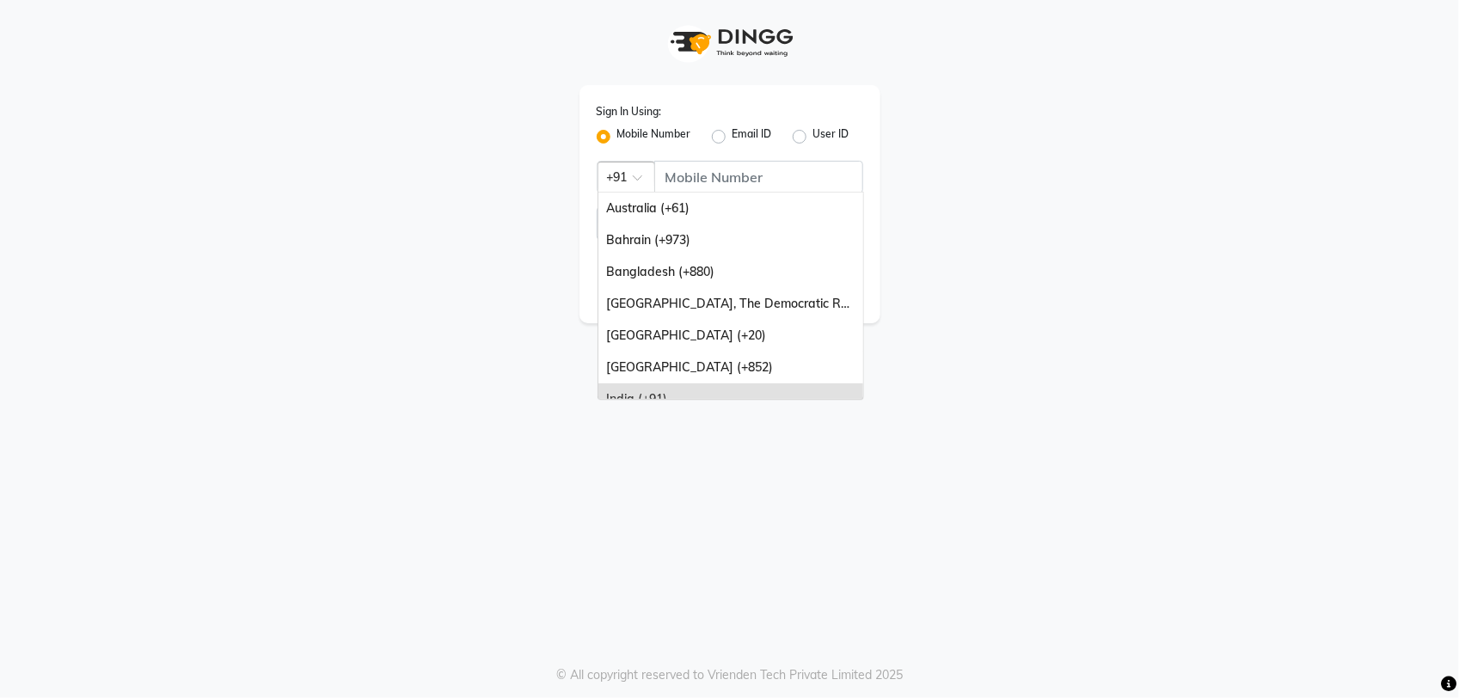
click at [637, 176] on span at bounding box center [643, 183] width 21 height 18
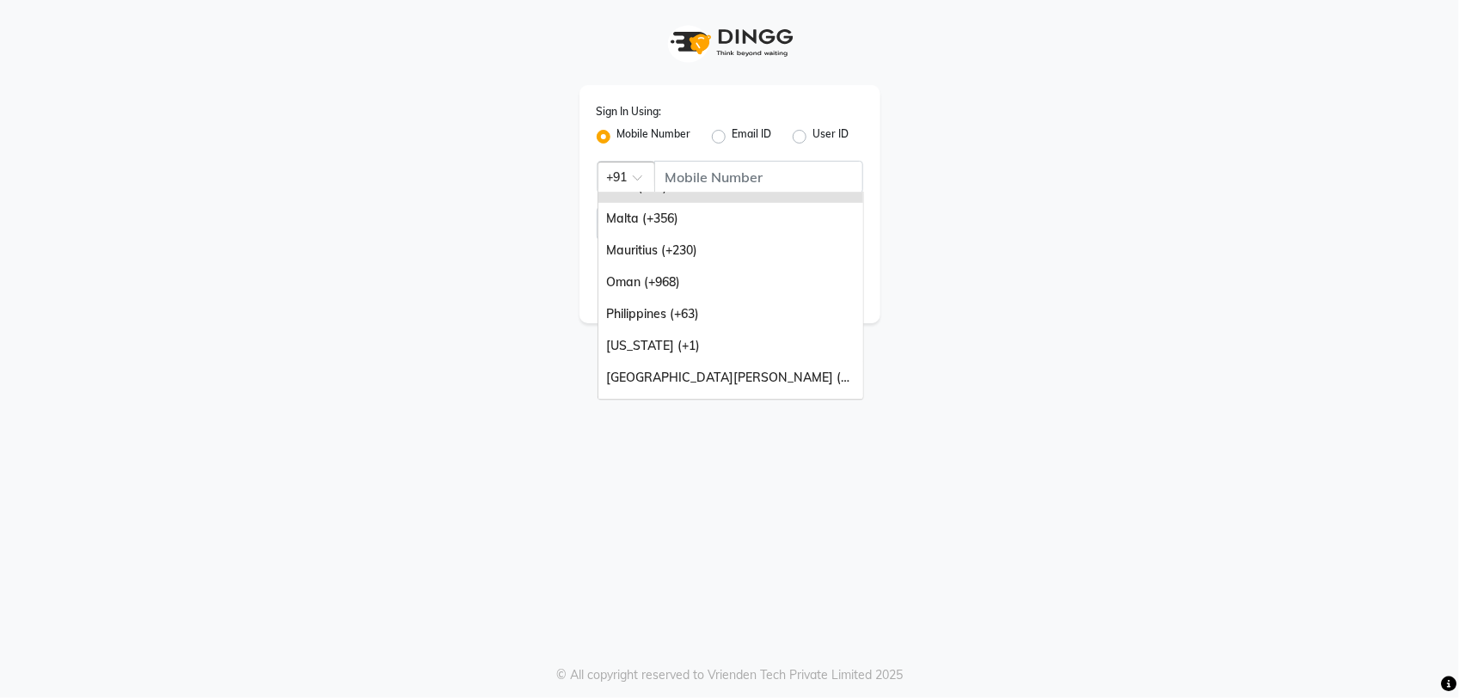
scroll to position [215, 0]
click at [655, 278] on div "Oman (+968)" at bounding box center [730, 280] width 265 height 32
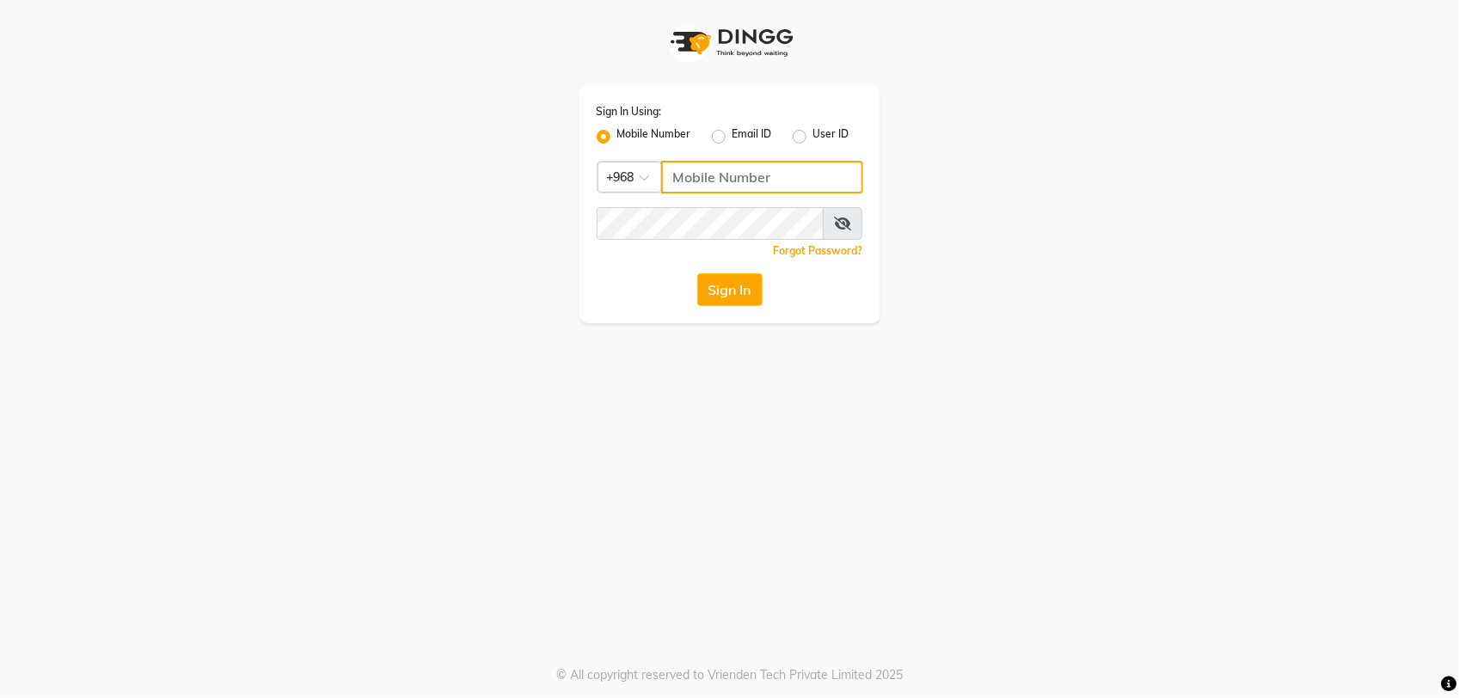
click at [701, 182] on input "Username" at bounding box center [762, 177] width 202 height 33
type input "71972226"
click at [711, 293] on button "Sign In" at bounding box center [729, 289] width 65 height 33
